Goal: Task Accomplishment & Management: Use online tool/utility

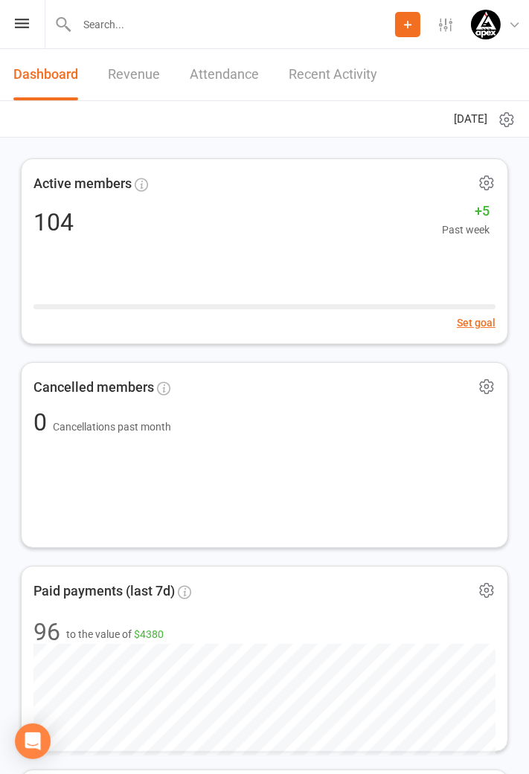
click at [24, 36] on div "Prospect Member Non-attending contact Class / event Appointment Grading event T…" at bounding box center [264, 24] width 529 height 49
click at [22, 25] on icon at bounding box center [22, 24] width 14 height 10
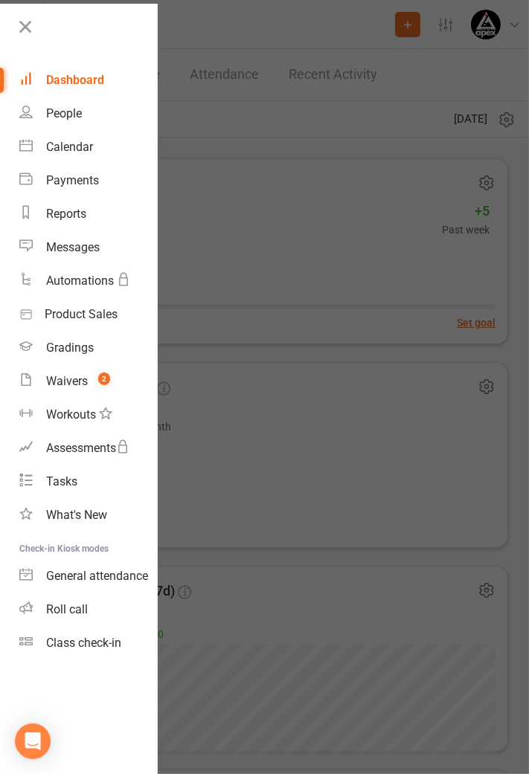
click at [91, 649] on link "Class check-in" at bounding box center [88, 642] width 138 height 33
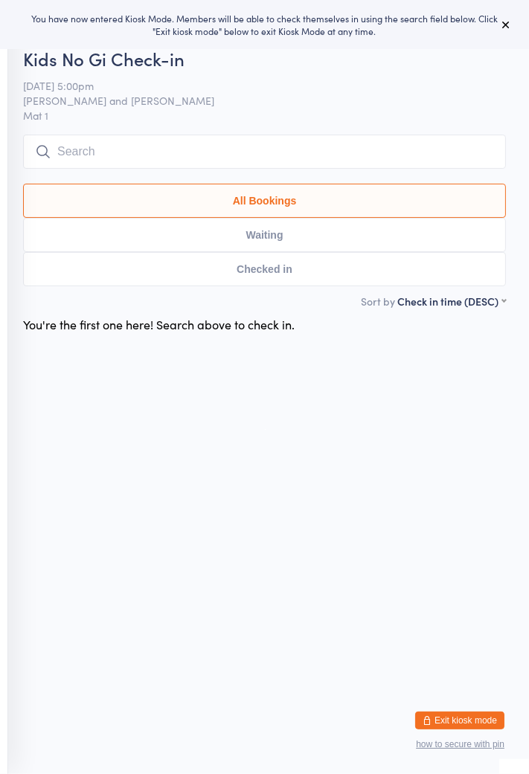
click at [300, 152] on input "search" at bounding box center [264, 152] width 482 height 34
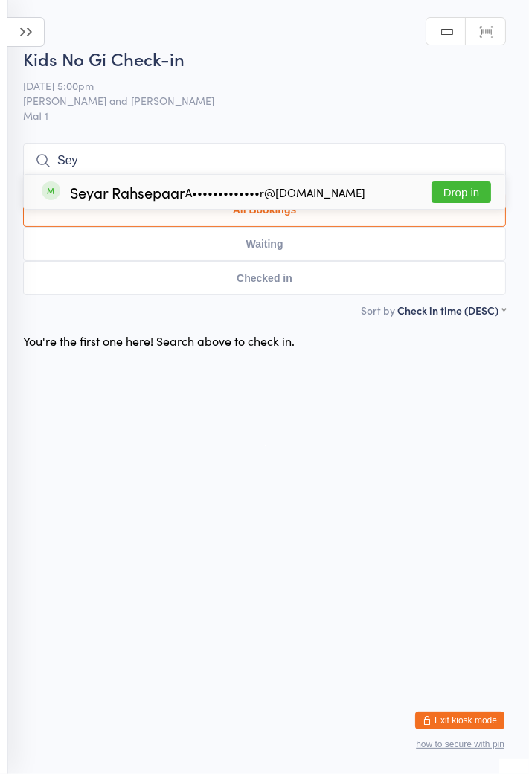
type input "Sey"
click at [204, 196] on div "A•••••••••••••r@[DOMAIN_NAME]" at bounding box center [275, 193] width 180 height 12
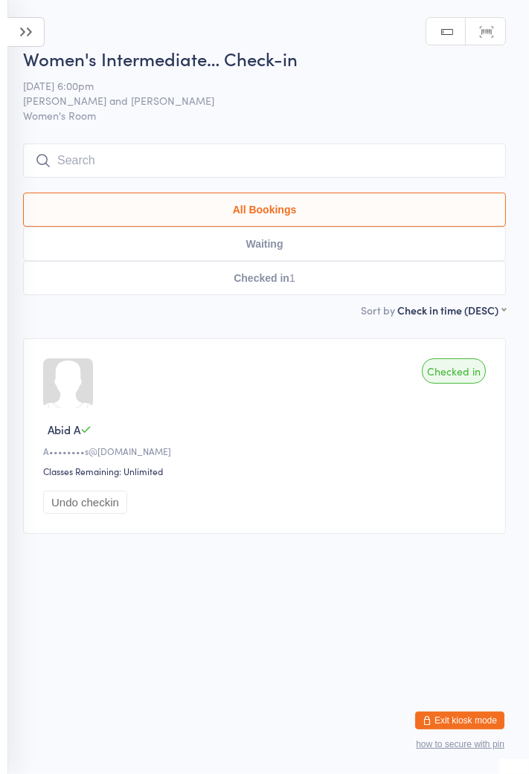
click at [22, 36] on icon at bounding box center [25, 32] width 37 height 30
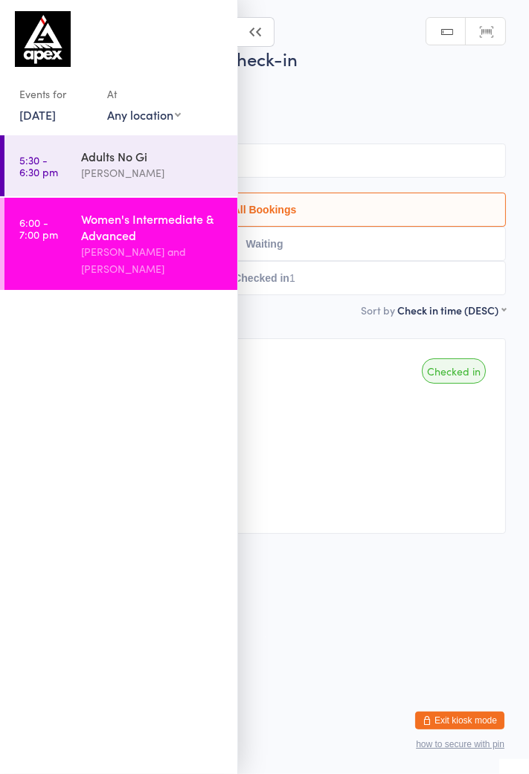
click at [56, 114] on link "[DATE]" at bounding box center [37, 114] width 36 height 16
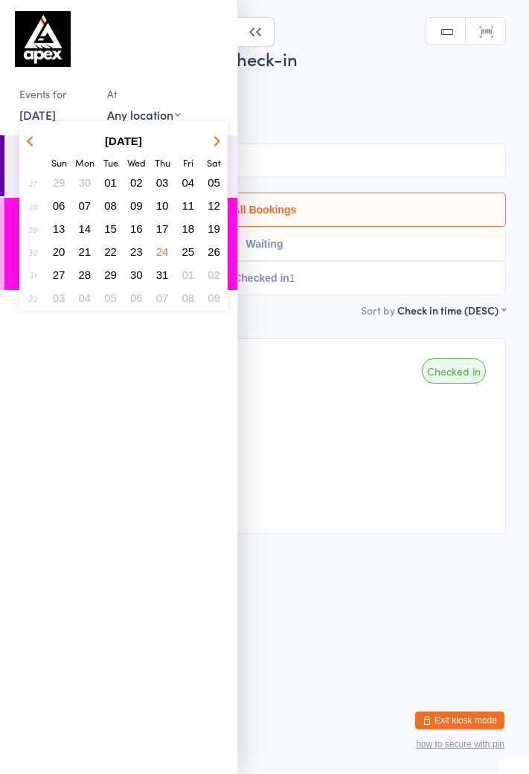
click at [211, 140] on icon "button" at bounding box center [215, 140] width 10 height 10
click at [220, 147] on button "button" at bounding box center [214, 141] width 22 height 20
click at [114, 233] on span "16" at bounding box center [110, 228] width 13 height 13
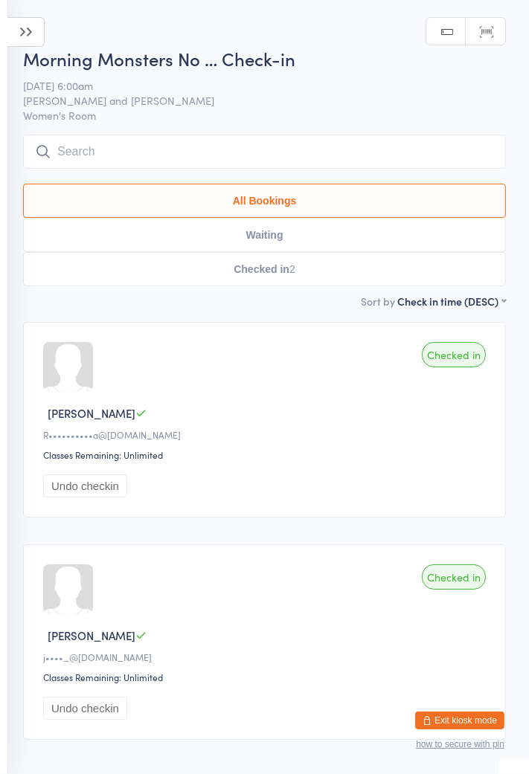
click at [28, 39] on icon at bounding box center [25, 32] width 37 height 30
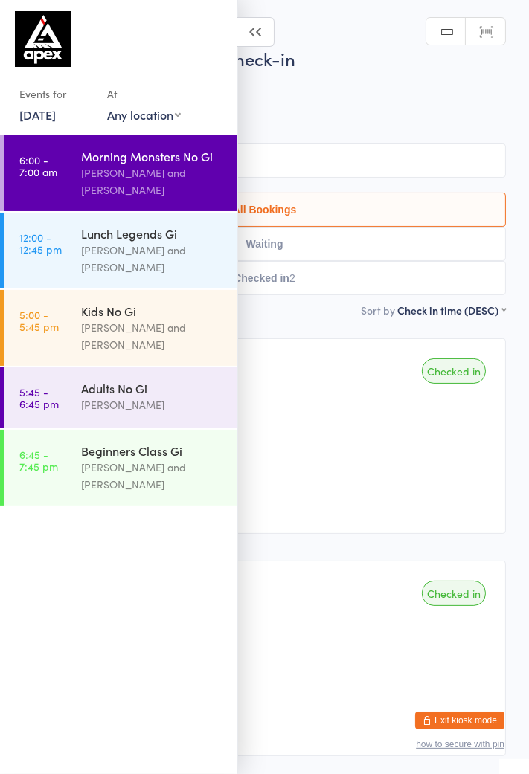
click at [144, 326] on div "[PERSON_NAME] and [PERSON_NAME]" at bounding box center [152, 336] width 143 height 34
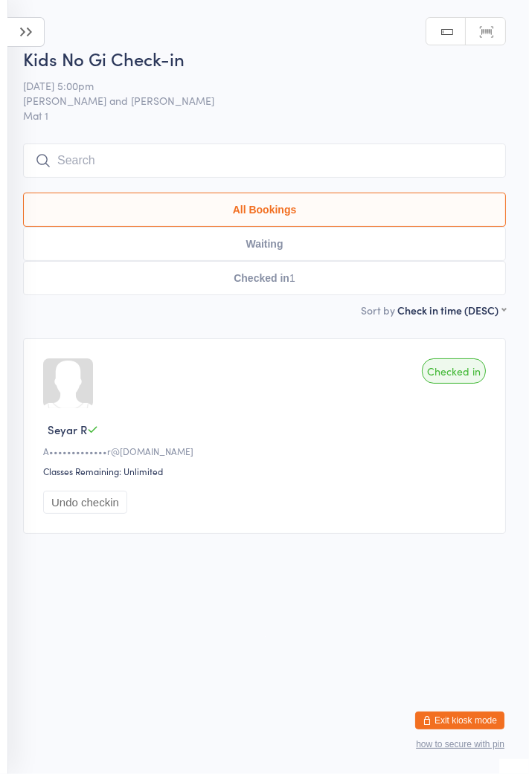
click at [61, 155] on input "search" at bounding box center [264, 160] width 482 height 34
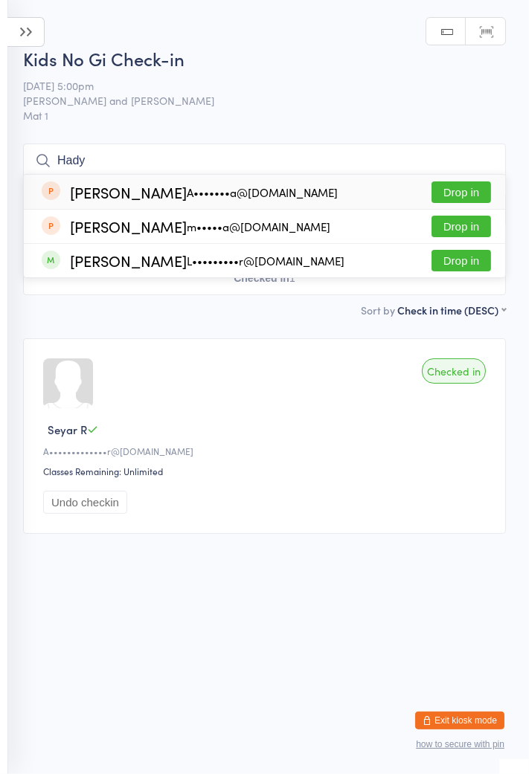
type input "Hady"
click at [463, 199] on button "Drop in" at bounding box center [460, 192] width 59 height 22
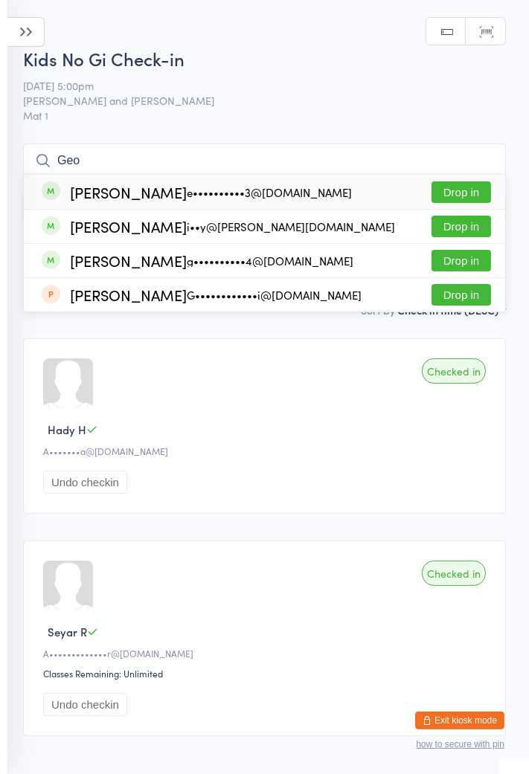
type input "Geo"
click at [208, 248] on div "[PERSON_NAME] g••••••••••4@[DOMAIN_NAME] Drop in" at bounding box center [264, 260] width 481 height 33
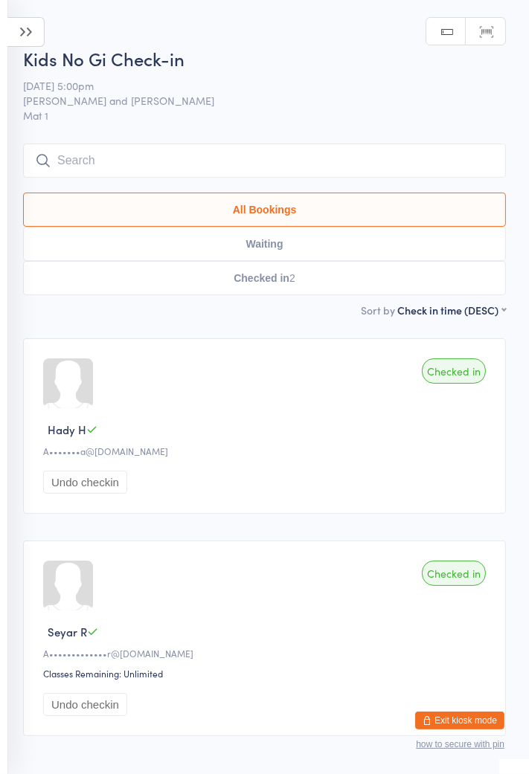
click at [214, 232] on button "Waiting" at bounding box center [264, 244] width 482 height 34
select select "0"
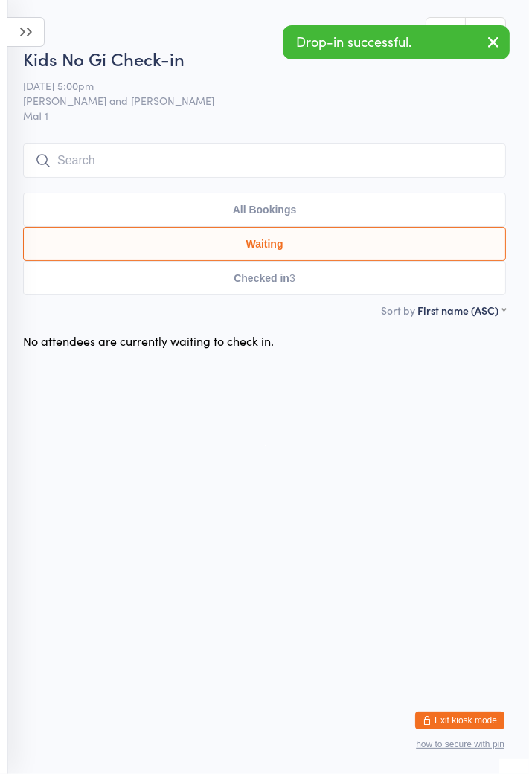
click at [265, 156] on input "search" at bounding box center [264, 160] width 482 height 34
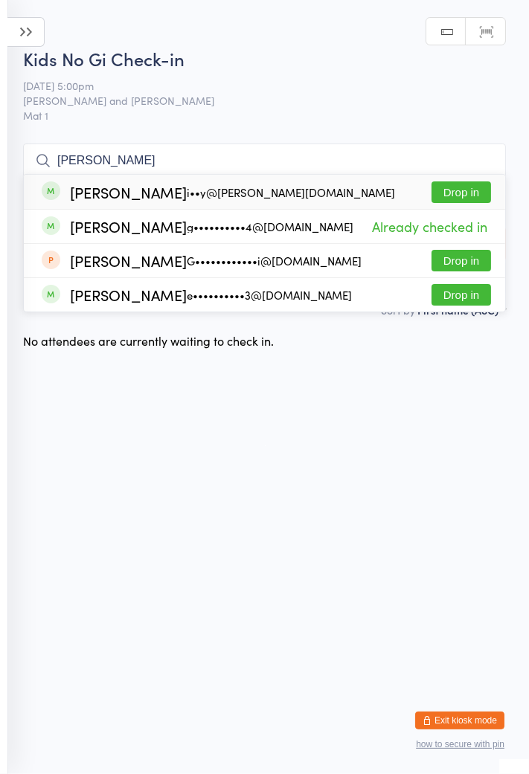
type input "[PERSON_NAME]"
click at [401, 198] on div "[PERSON_NAME] i••y@[PERSON_NAME][DOMAIN_NAME] Drop in" at bounding box center [264, 192] width 481 height 34
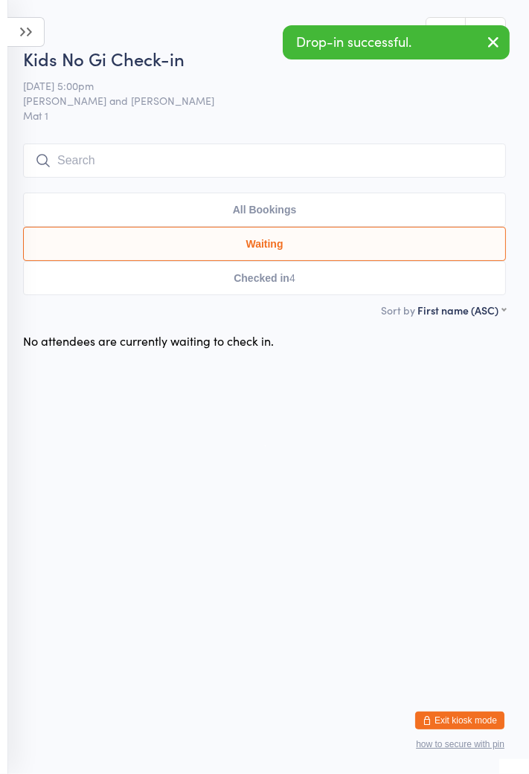
click at [369, 295] on button "Checked in 4" at bounding box center [264, 278] width 482 height 34
select select "5"
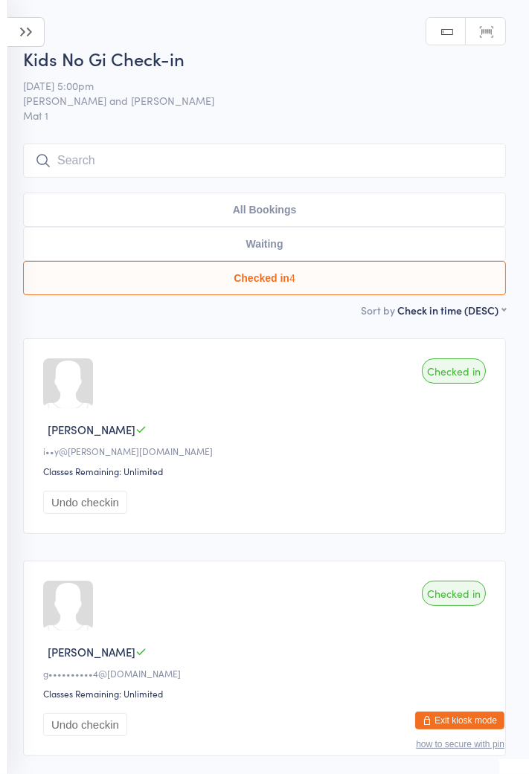
click at [416, 175] on input "search" at bounding box center [264, 160] width 482 height 34
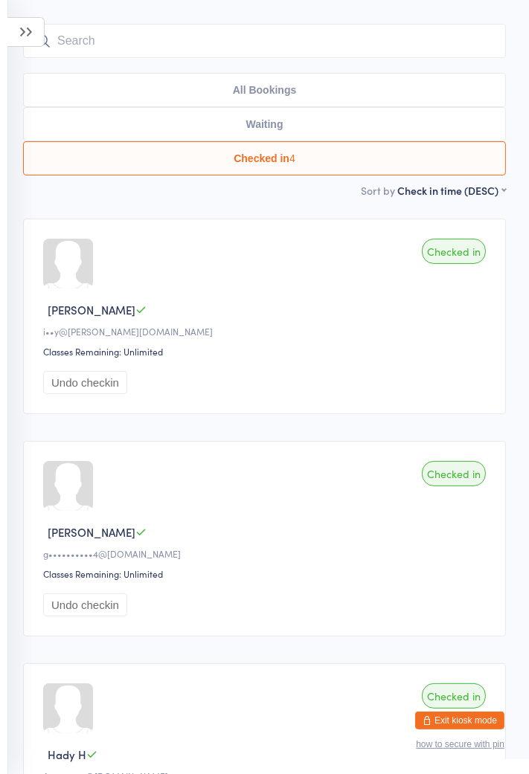
scroll to position [143, 0]
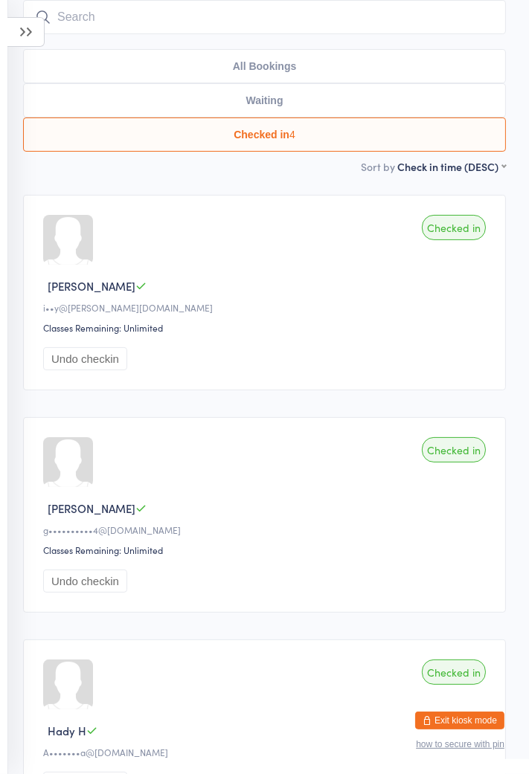
type input "Jayde"
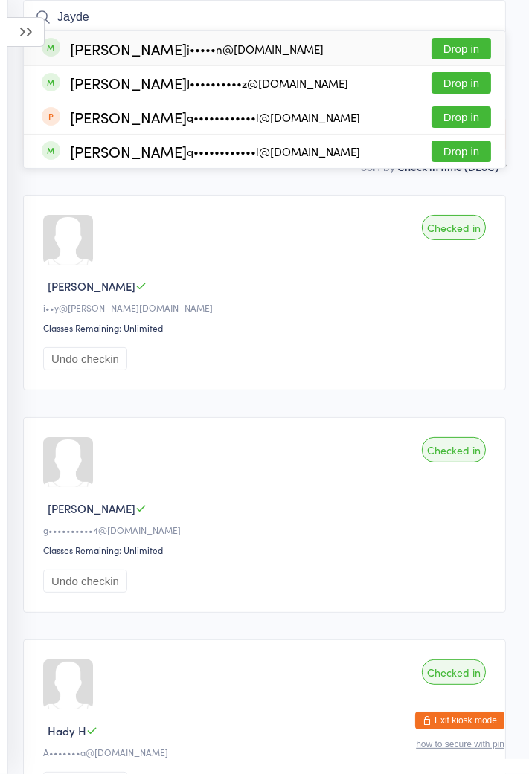
click at [474, 86] on button "Drop in" at bounding box center [460, 83] width 59 height 22
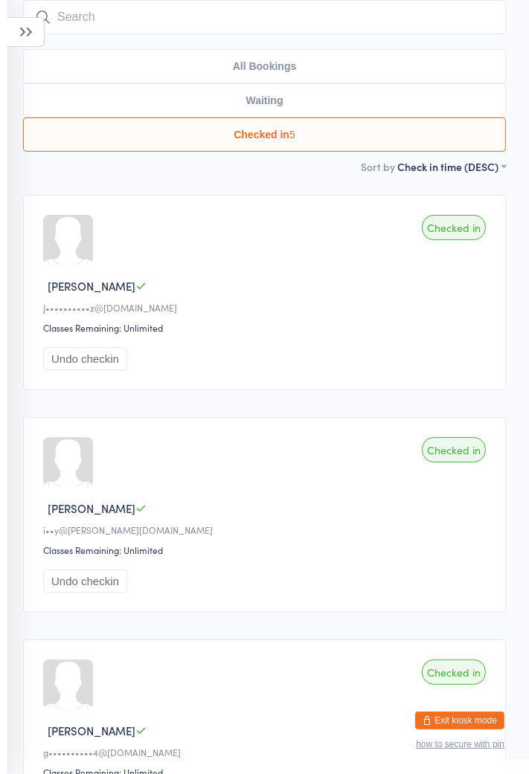
click at [131, 18] on input "search" at bounding box center [264, 17] width 482 height 34
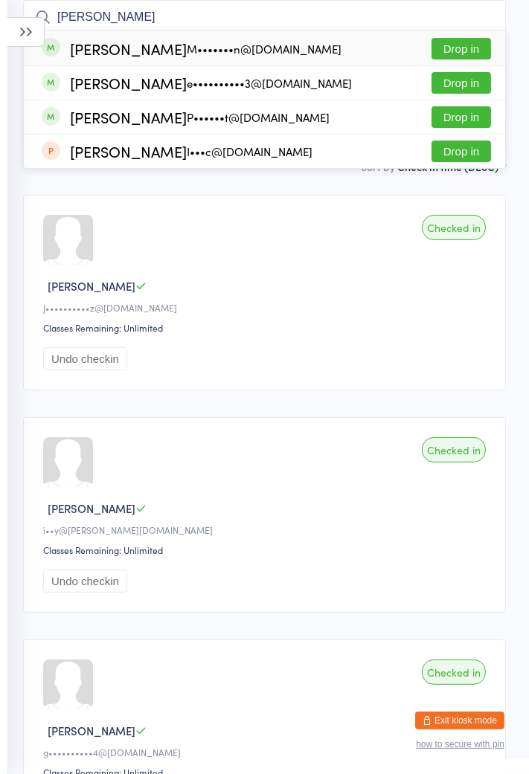
type input "[PERSON_NAME]"
click at [271, 46] on div "M•••••••n@[DOMAIN_NAME]" at bounding box center [264, 49] width 155 height 12
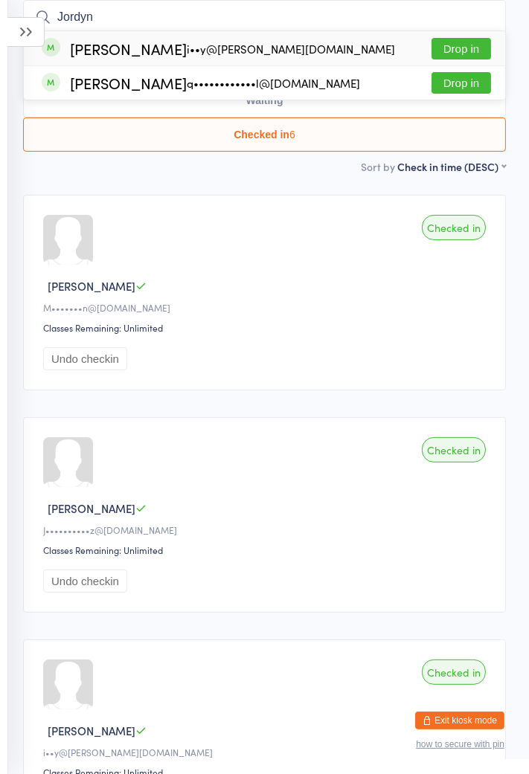
type input "Jordyn"
click at [471, 43] on button "Drop in" at bounding box center [460, 49] width 59 height 22
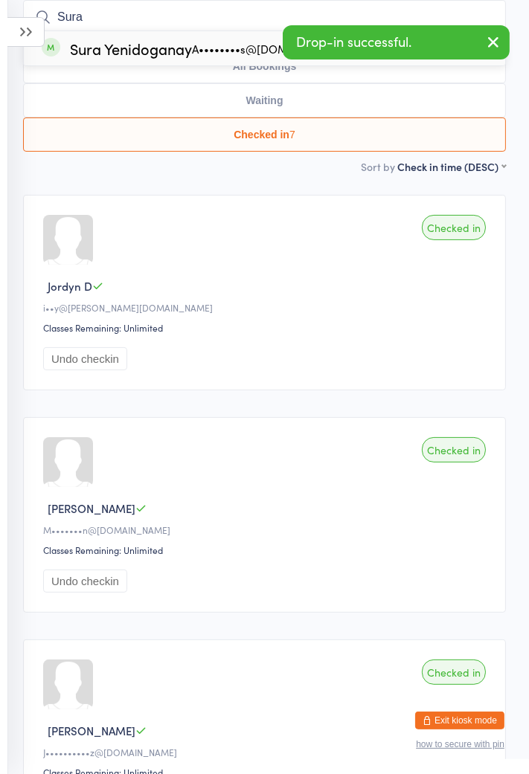
type input "Sura"
click at [103, 53] on div "Sura Yenidoganay A••••••••s@[DOMAIN_NAME]" at bounding box center [208, 48] width 277 height 13
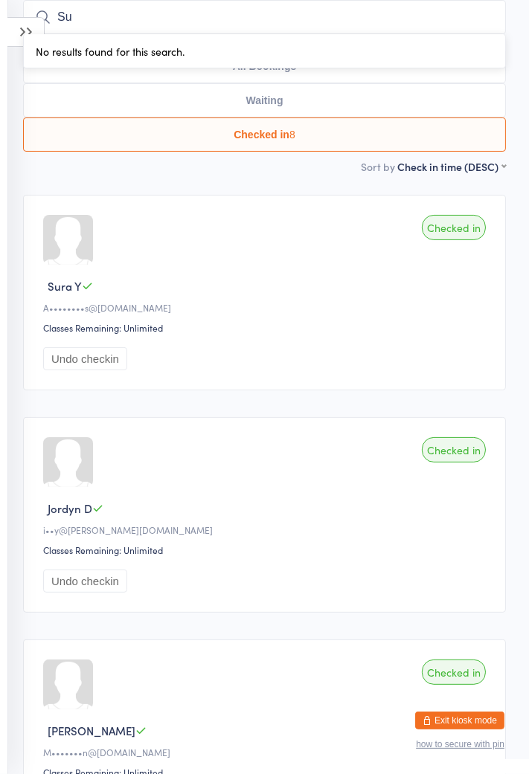
type input "S"
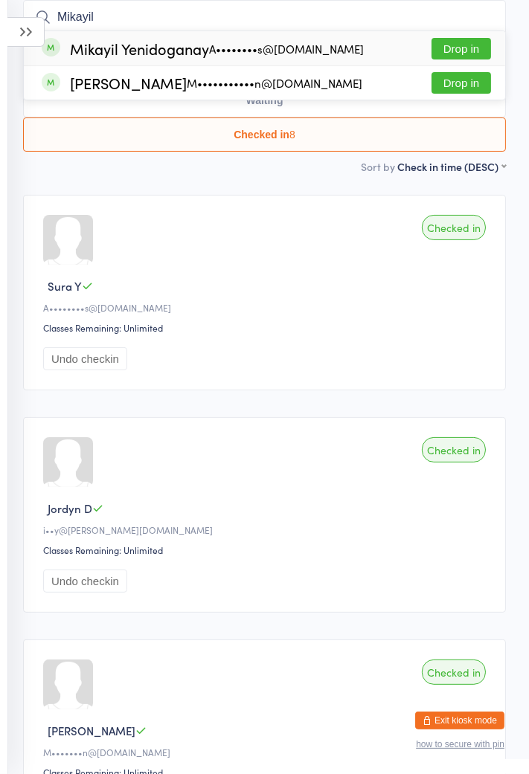
type input "Mikayil"
click at [222, 36] on div "[PERSON_NAME] A••••••••s@[DOMAIN_NAME] Drop in" at bounding box center [264, 48] width 481 height 34
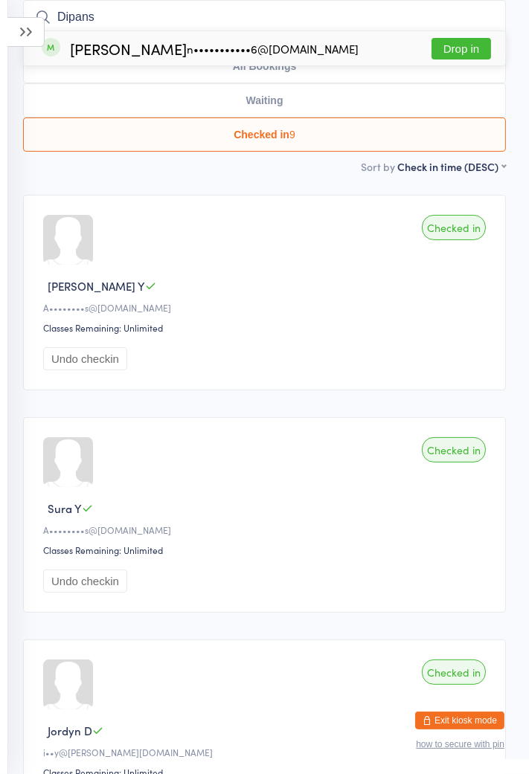
type input "Dipans"
click at [298, 54] on div "n•••••••••••6@[DOMAIN_NAME]" at bounding box center [273, 49] width 172 height 12
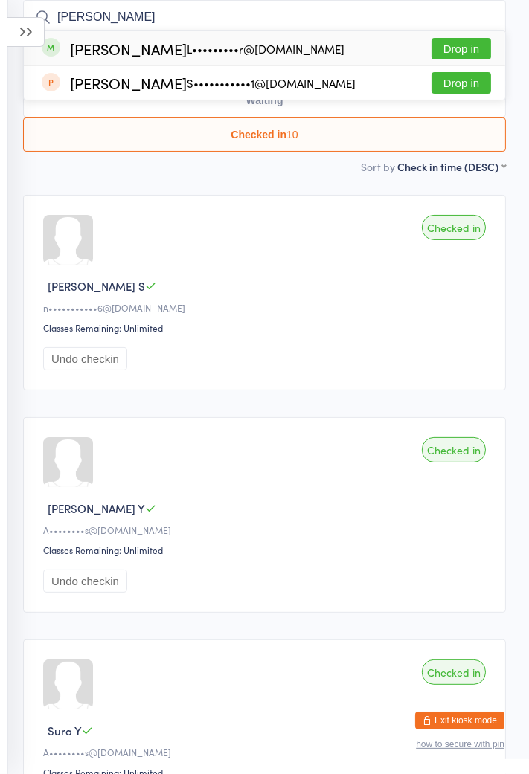
type input "[PERSON_NAME]"
click at [478, 45] on button "Drop in" at bounding box center [460, 49] width 59 height 22
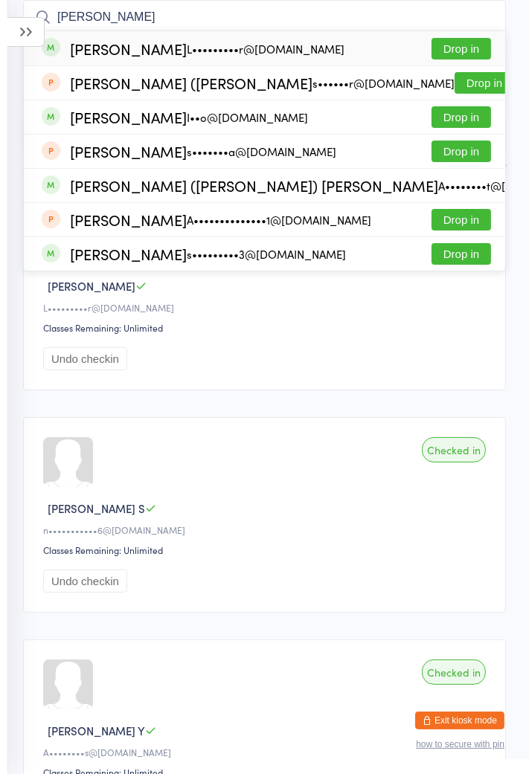
type input "[PERSON_NAME]"
click at [447, 42] on button "Drop in" at bounding box center [460, 49] width 59 height 22
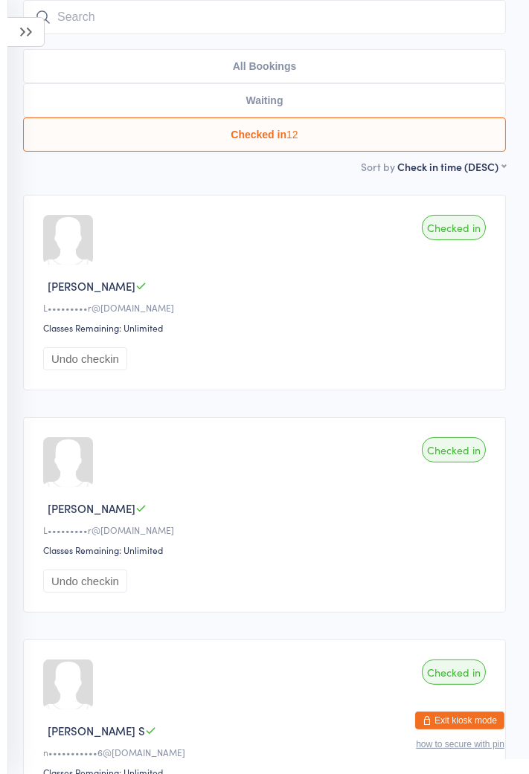
click at [16, 35] on icon at bounding box center [25, 32] width 37 height 30
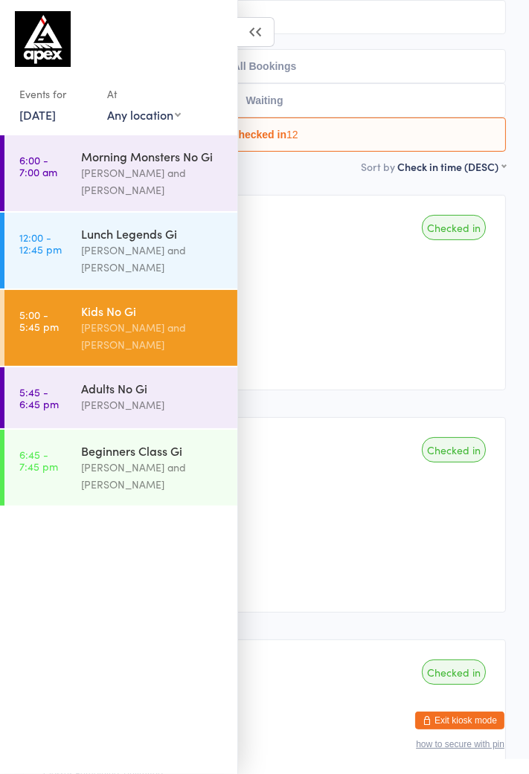
click at [172, 323] on div "[PERSON_NAME] and [PERSON_NAME]" at bounding box center [152, 336] width 143 height 34
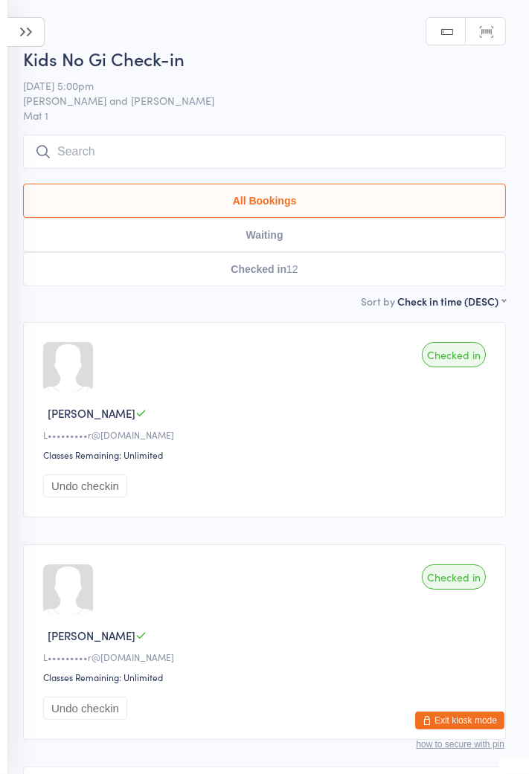
click at [33, 20] on icon at bounding box center [25, 32] width 37 height 30
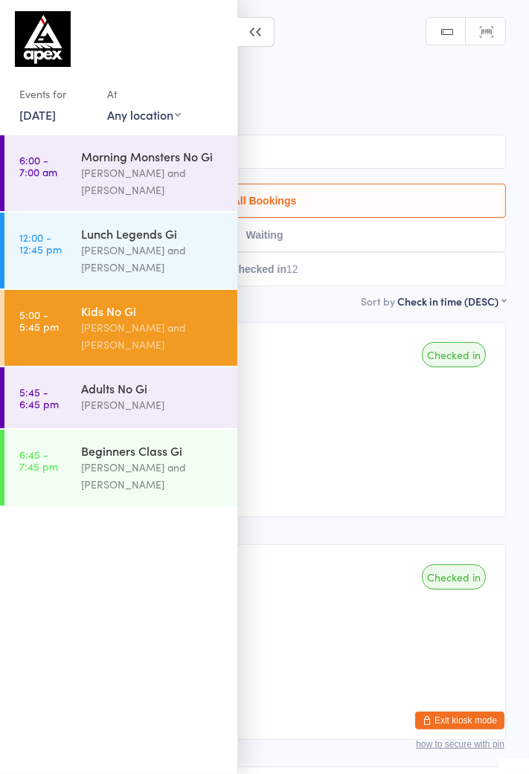
click at [175, 412] on div "[PERSON_NAME]" at bounding box center [152, 404] width 143 height 17
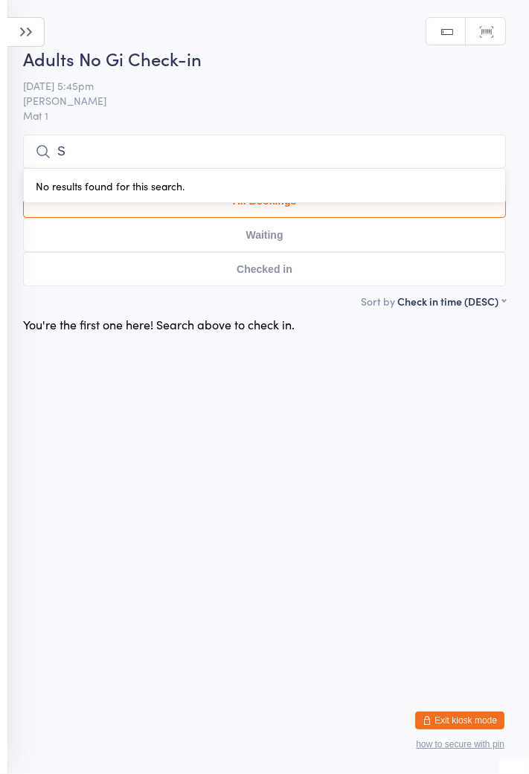
type input "[PERSON_NAME]"
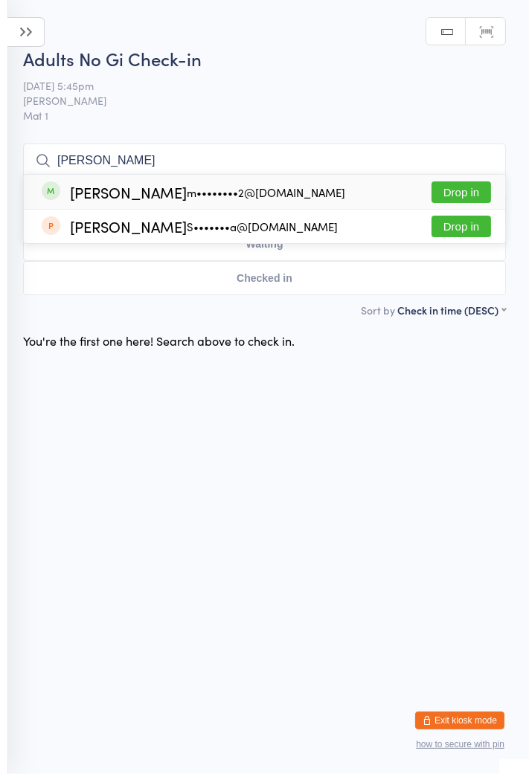
click at [251, 195] on div "m••••••••2@[DOMAIN_NAME]" at bounding box center [266, 193] width 158 height 12
